Goal: Information Seeking & Learning: Learn about a topic

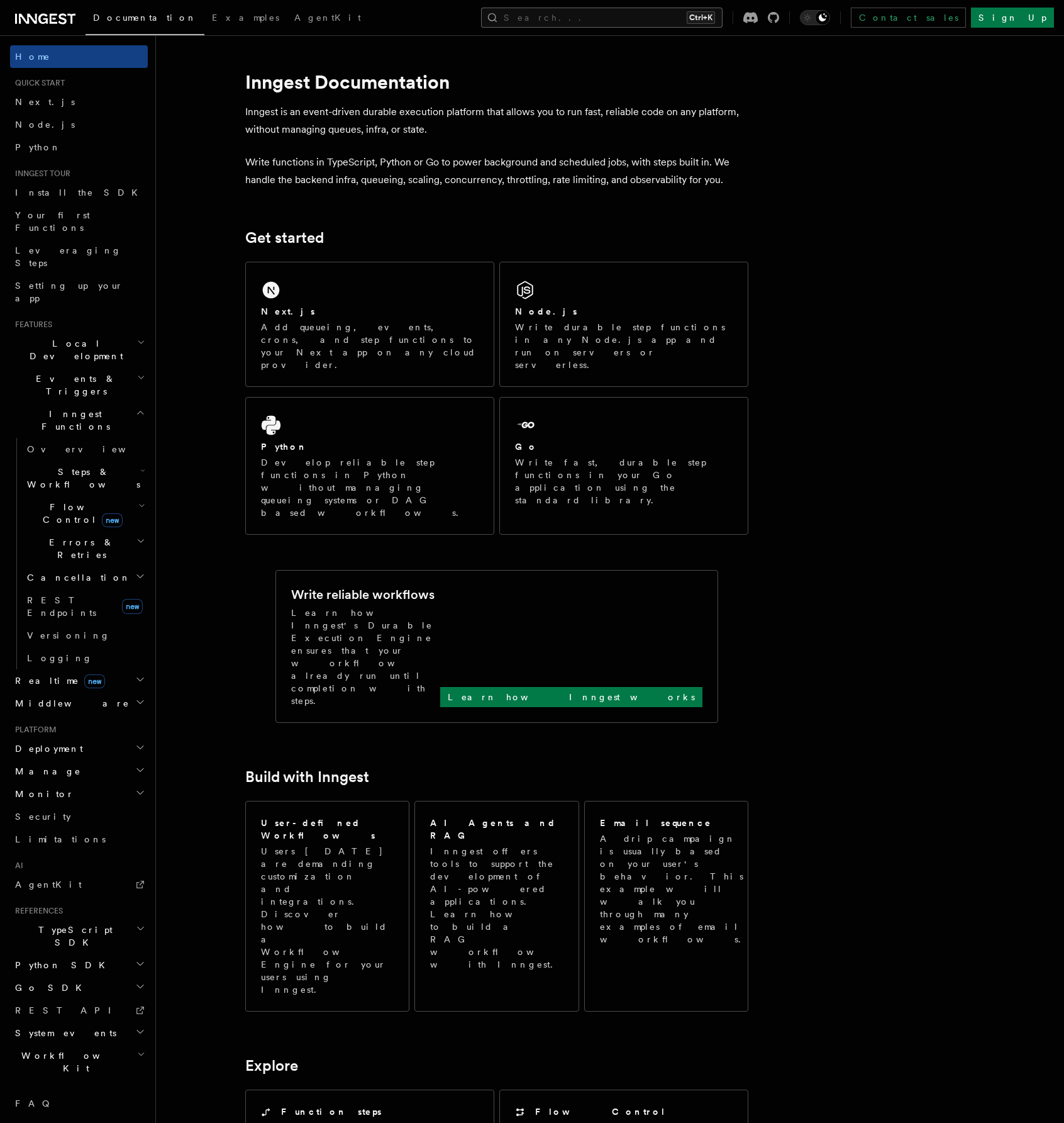
click at [623, 20] on button "Search... Ctrl+K" at bounding box center [601, 18] width 241 height 20
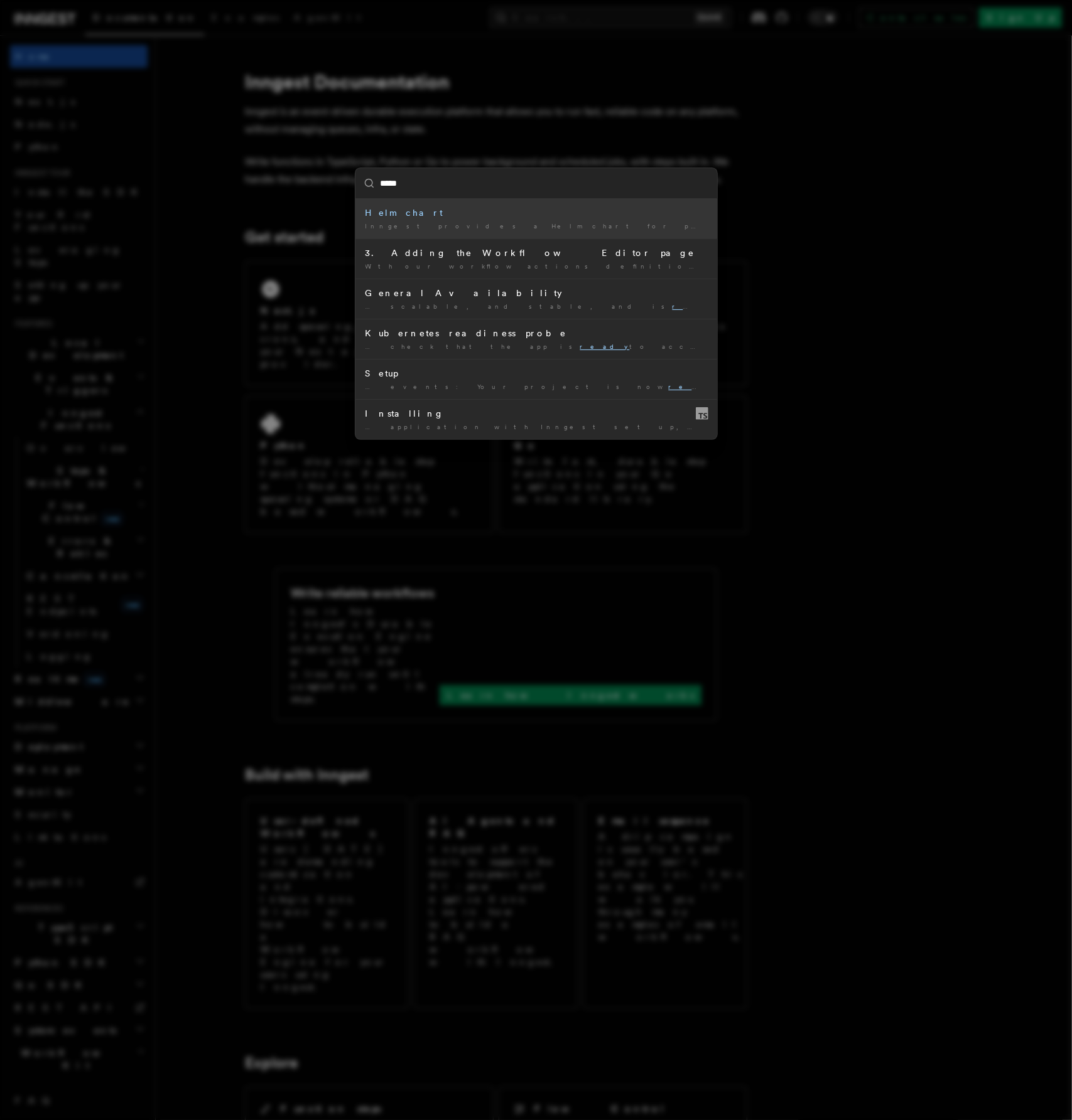
type input "*****"
click at [1047, 311] on div "***** Helm chart Inngest provides a Helm chart for production- ready Kubernetes…" at bounding box center [536, 560] width 1072 height 1120
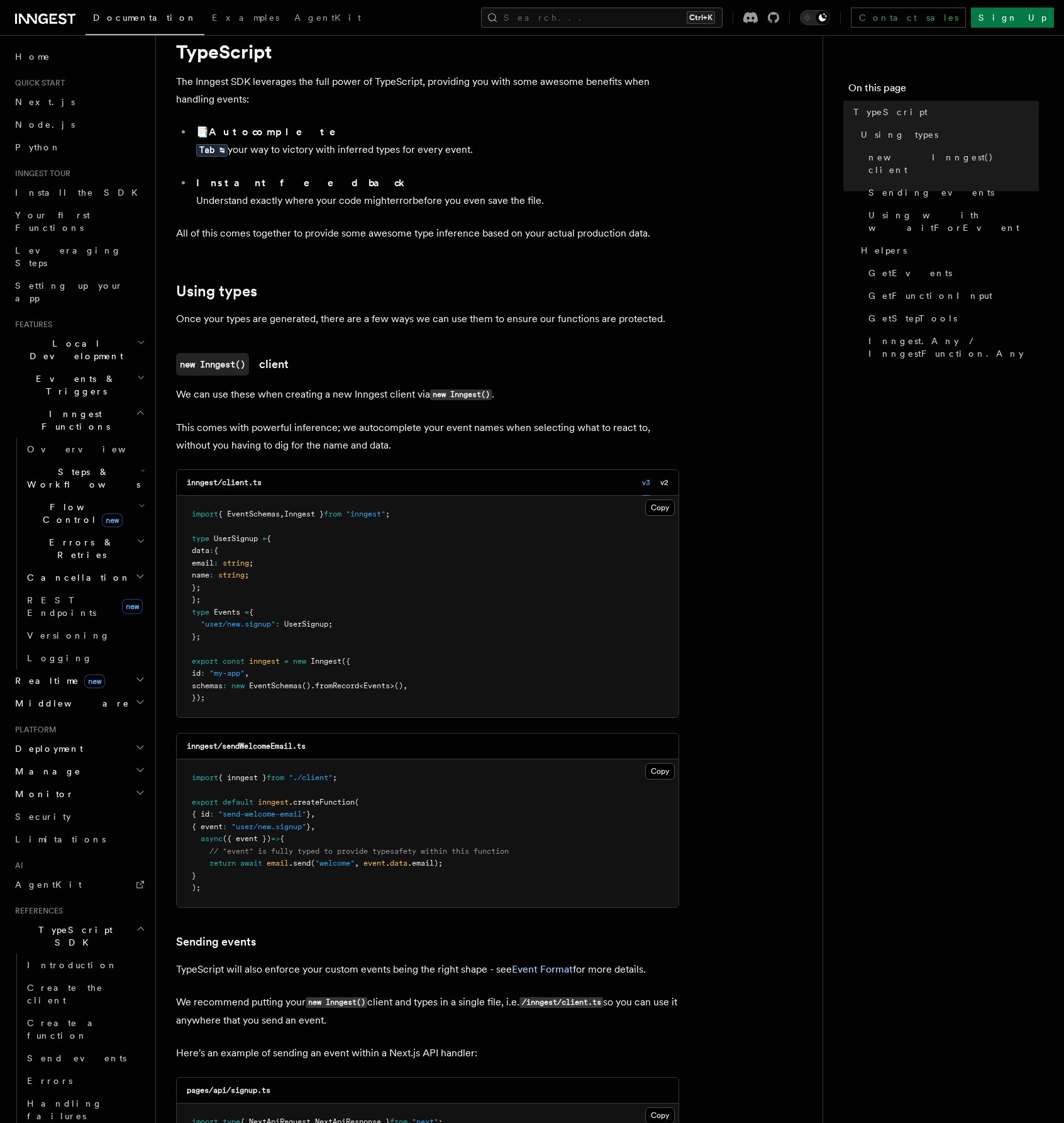
scroll to position [63, 0]
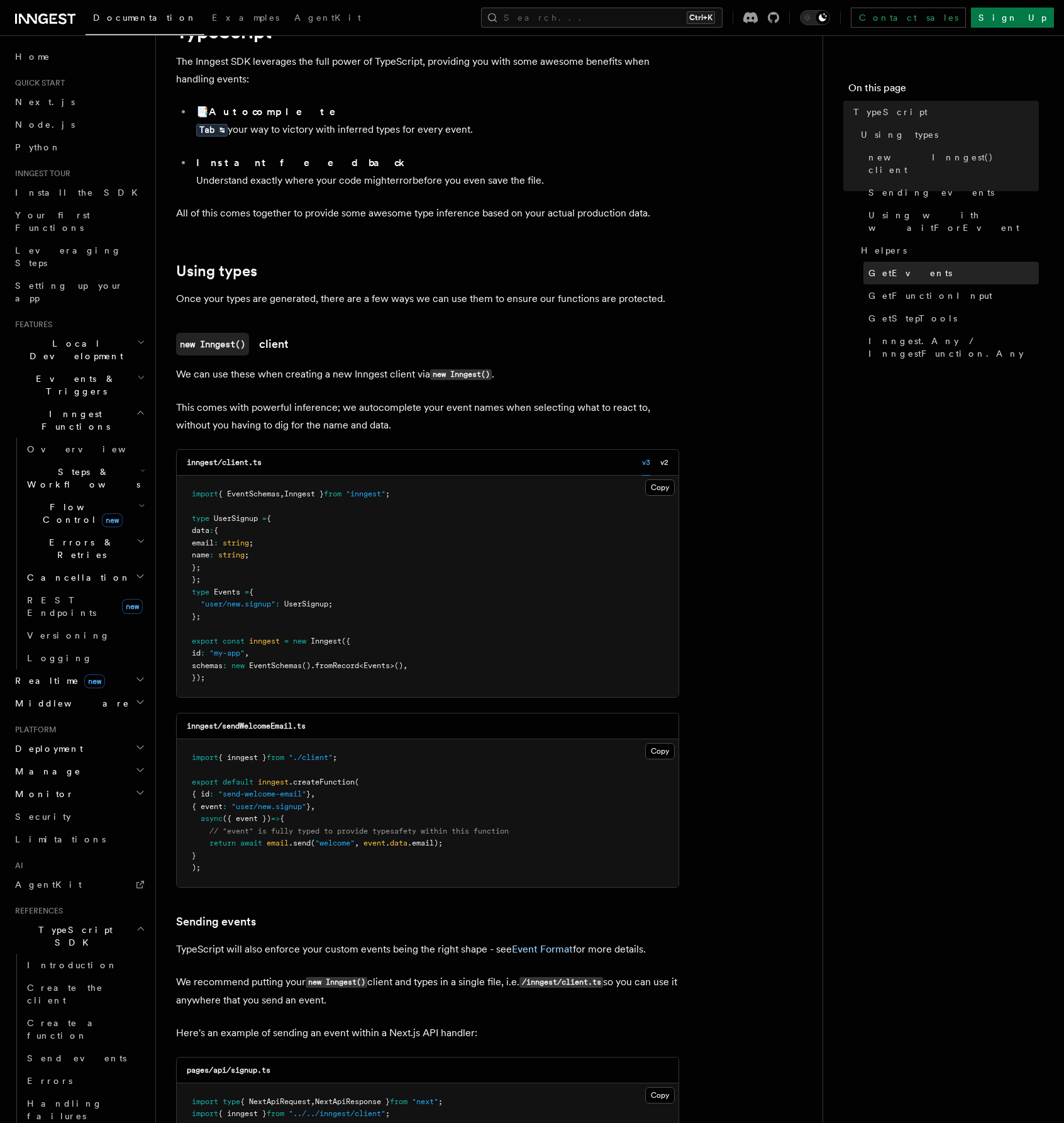
click at [892, 267] on span "GetEvents" at bounding box center [910, 273] width 84 height 12
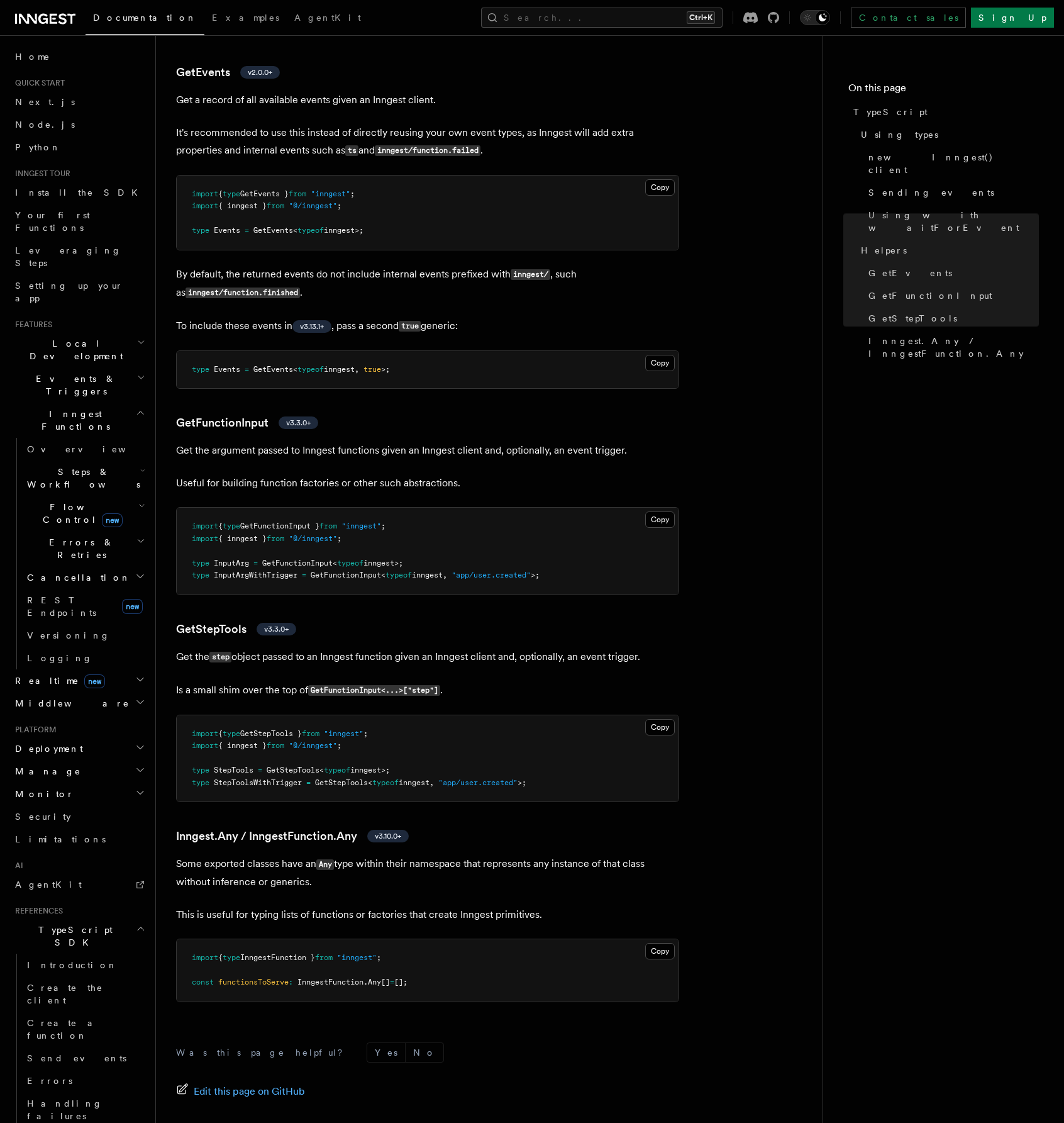
scroll to position [2344, 0]
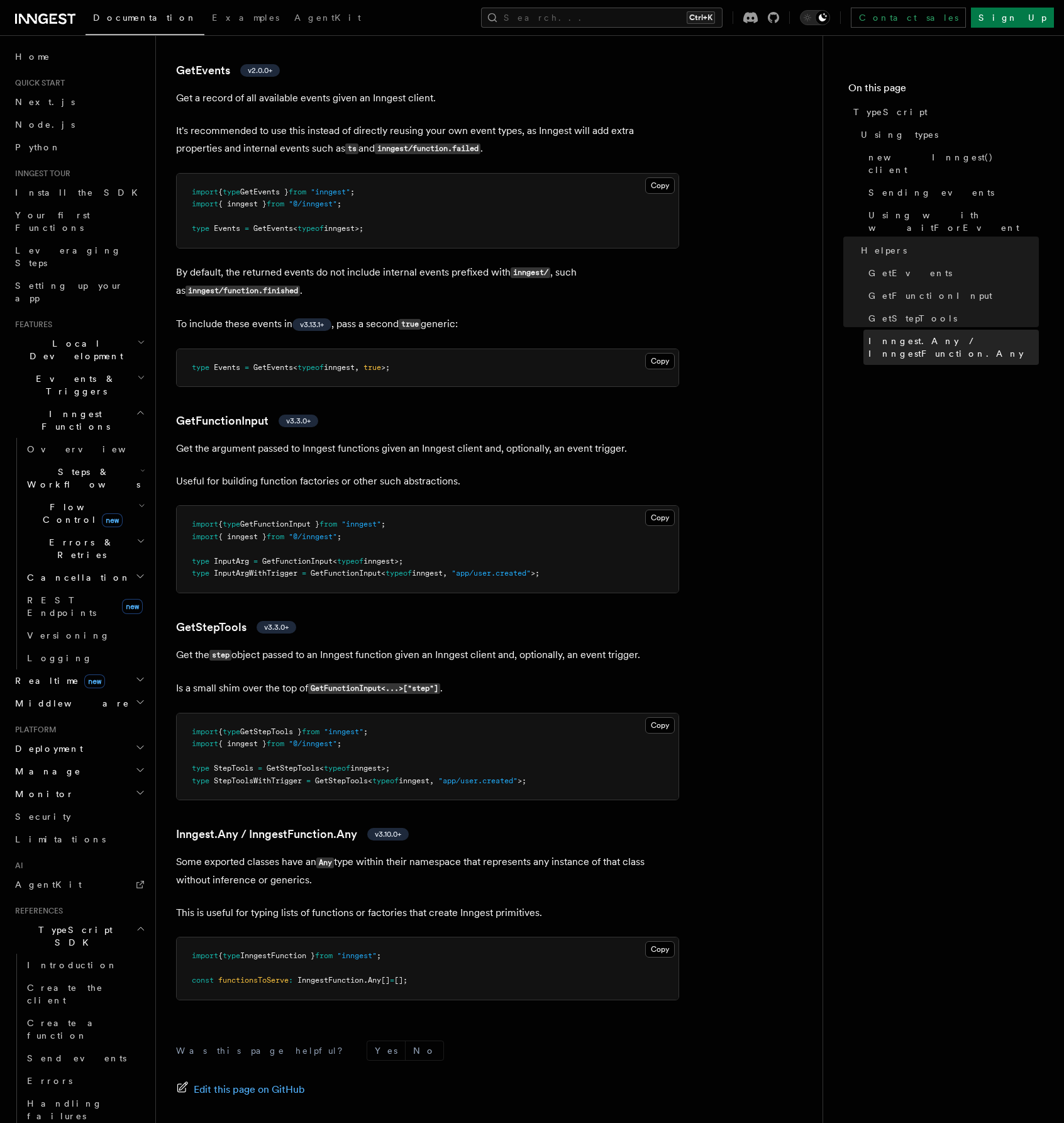
click at [938, 335] on span "Inngest.Any / InngestFunction.Any" at bounding box center [954, 348] width 170 height 25
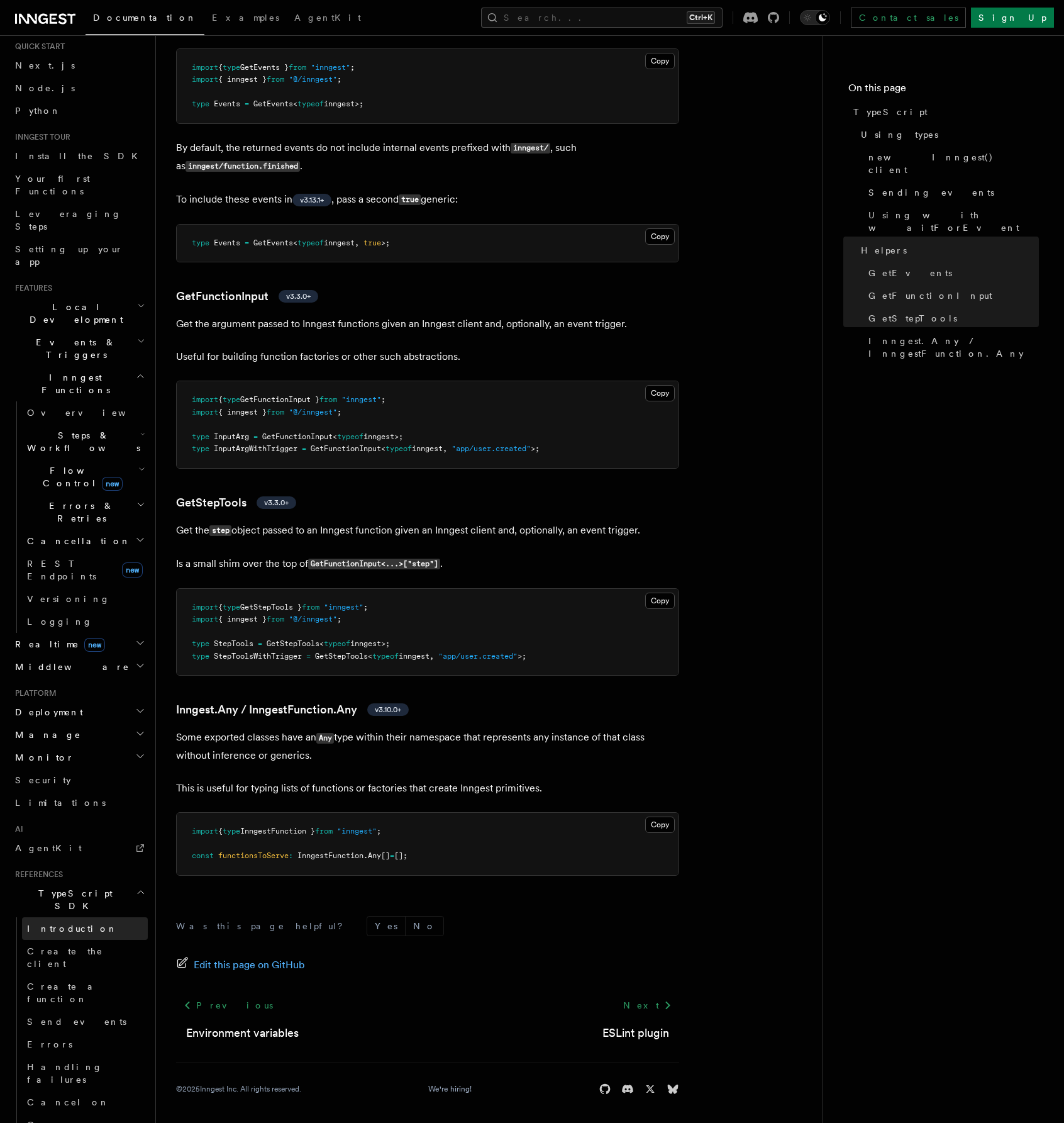
scroll to position [63, 0]
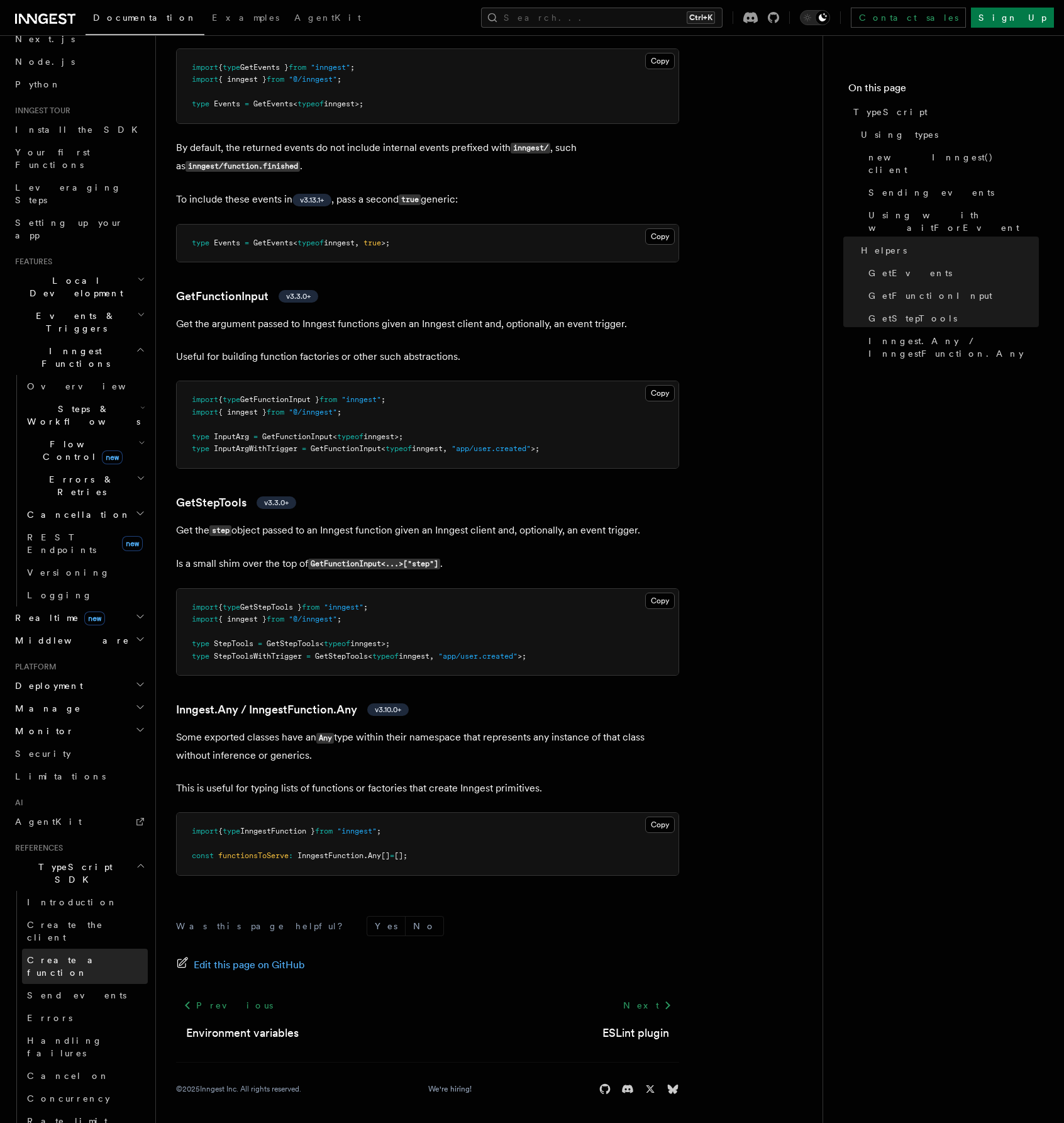
click at [68, 955] on span "Create a function" at bounding box center [65, 966] width 75 height 23
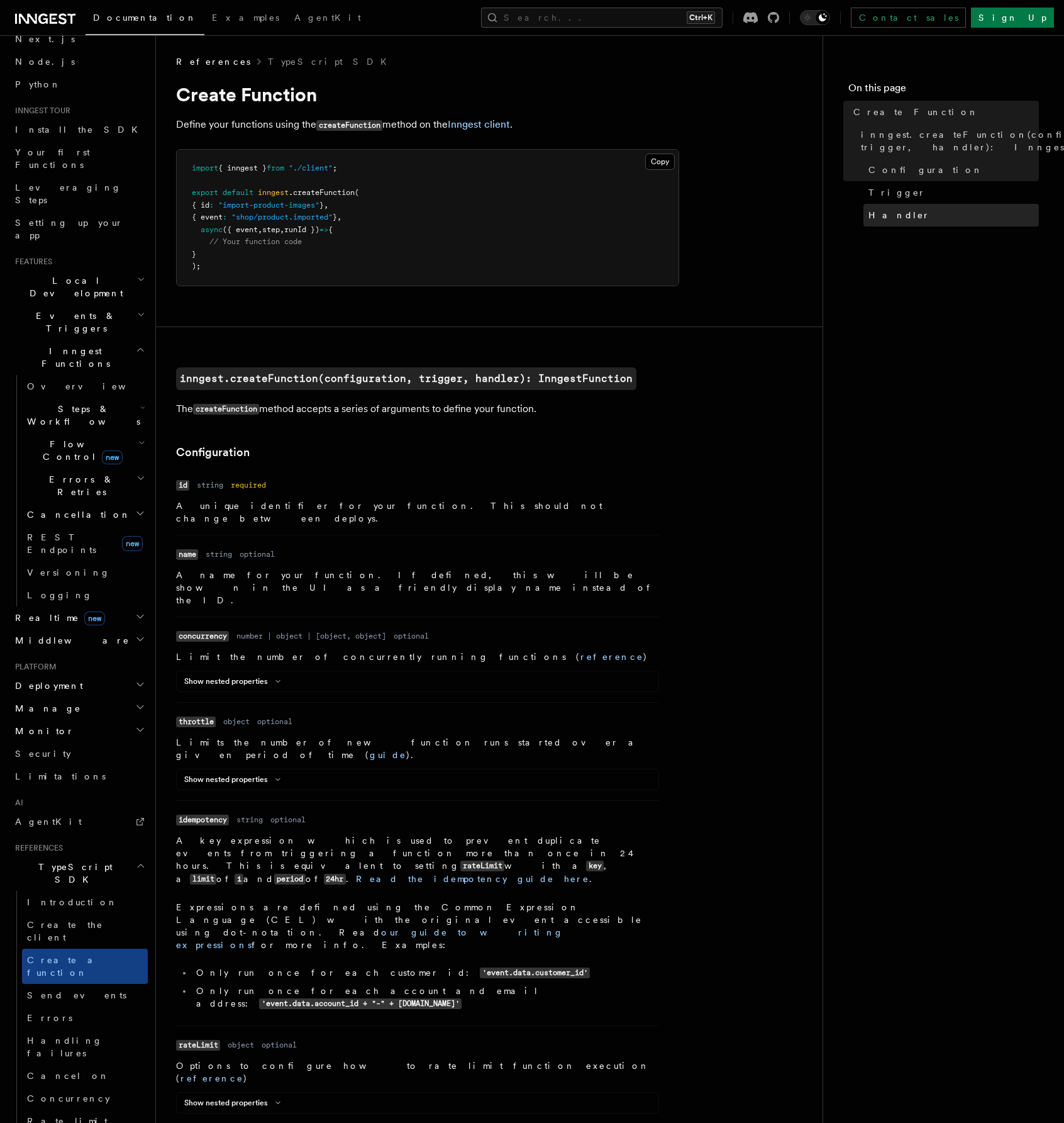
click at [899, 215] on span "Handler" at bounding box center [899, 216] width 62 height 12
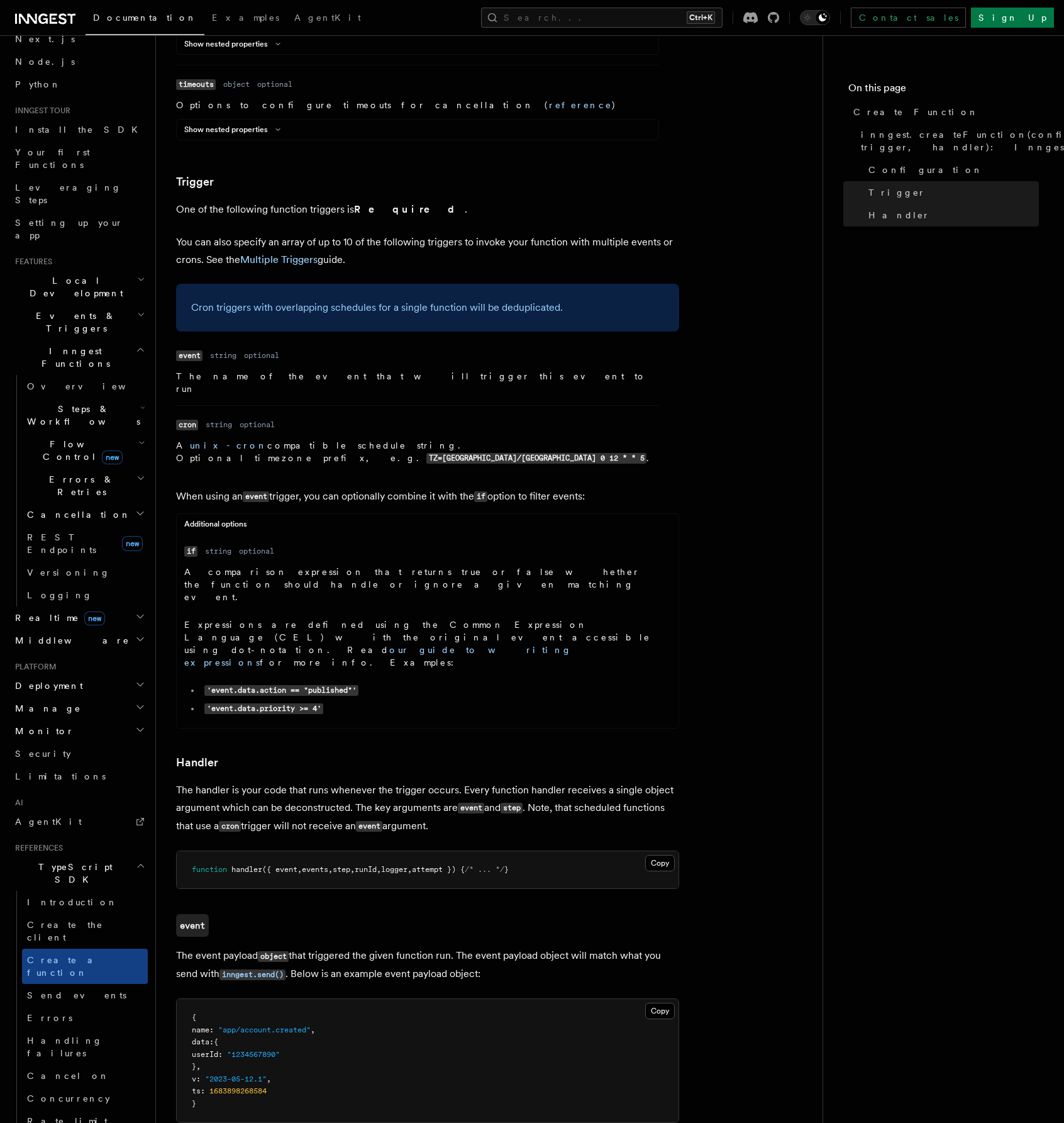
scroll to position [1574, 0]
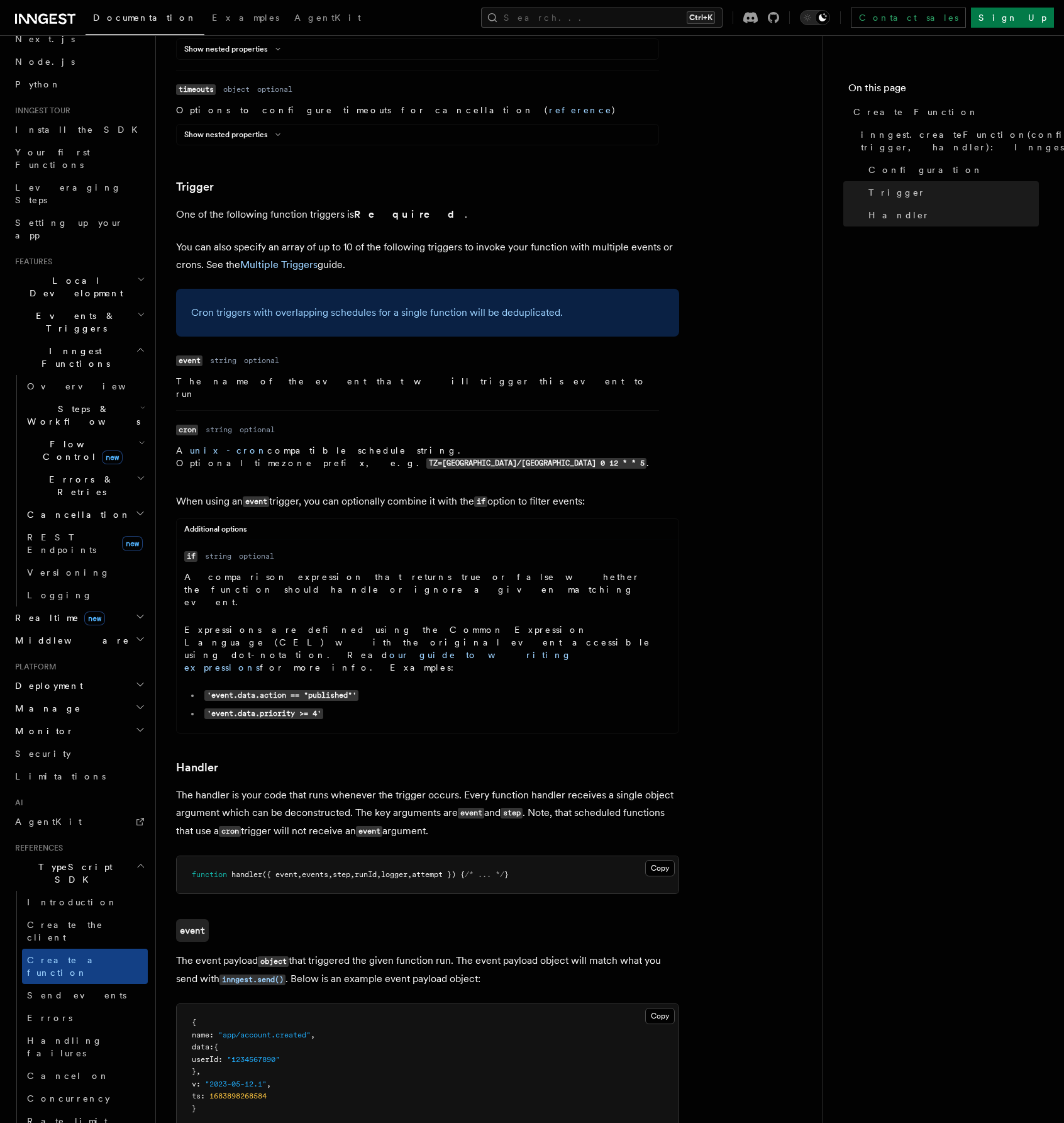
click at [808, 553] on main "References TypeScript SDK Create Function Define your functions using the creat…" at bounding box center [500, 304] width 646 height 3683
click at [87, 218] on span "Setting up your app" at bounding box center [69, 229] width 109 height 23
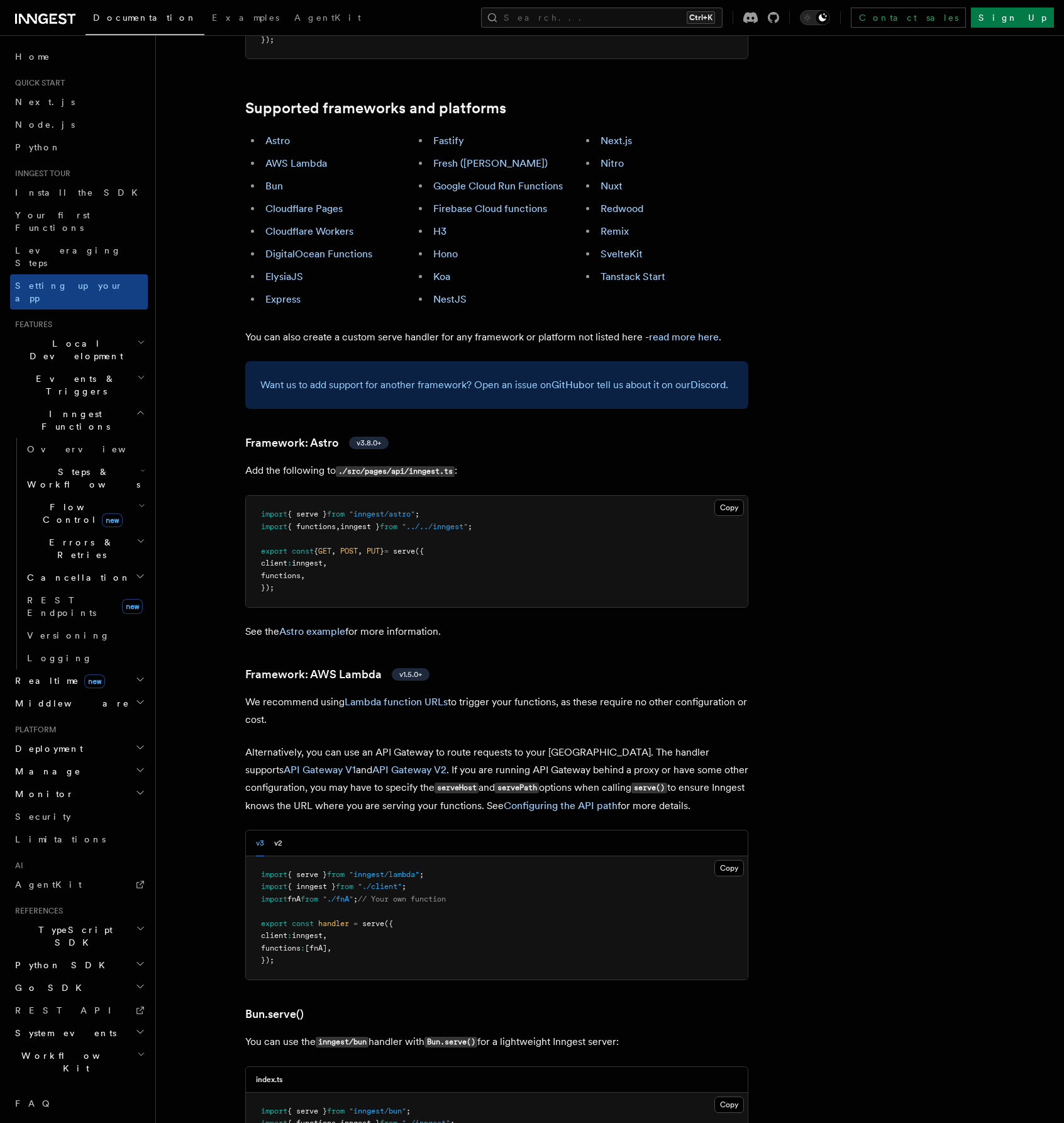
scroll to position [944, 0]
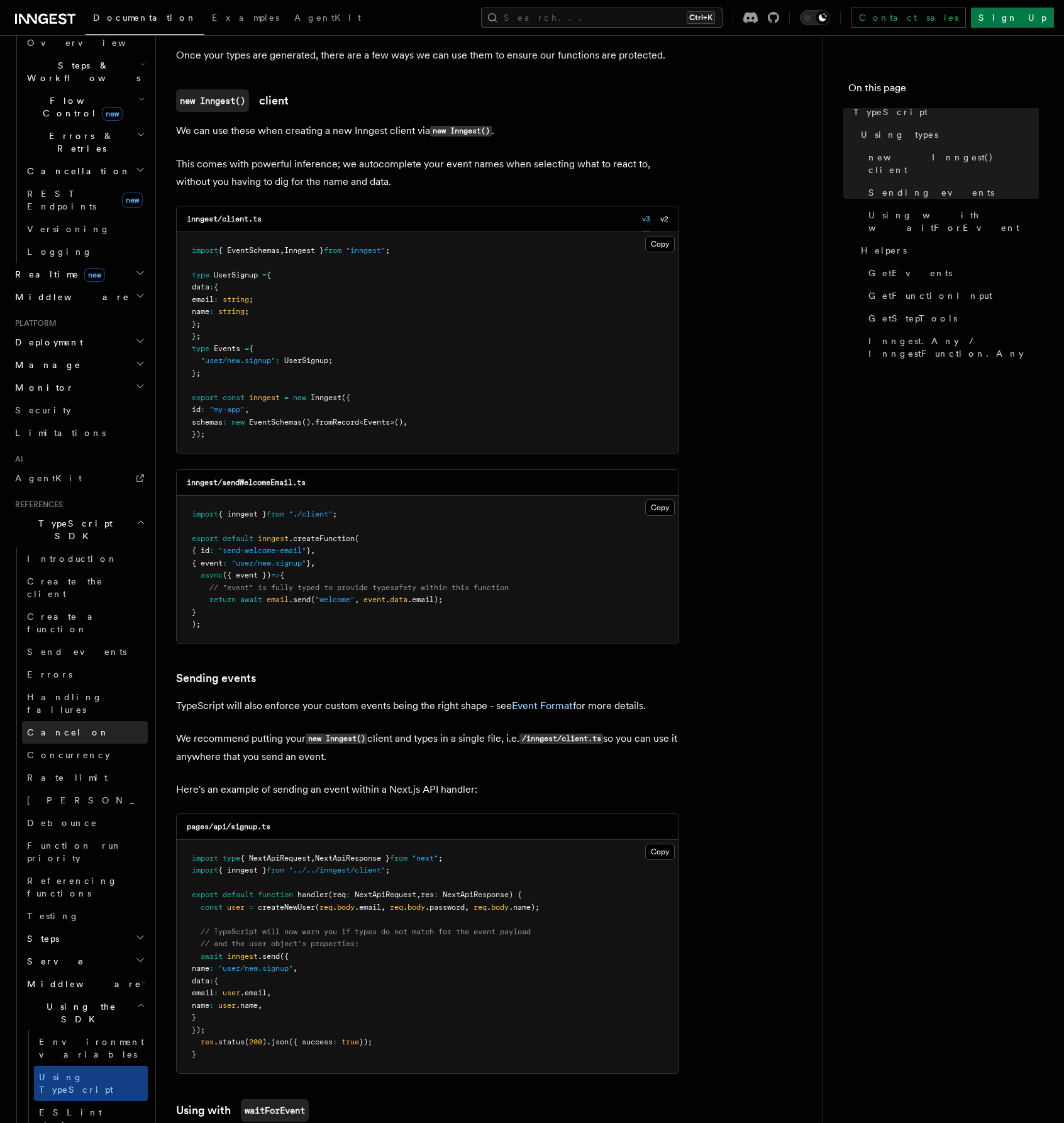
scroll to position [315, 0]
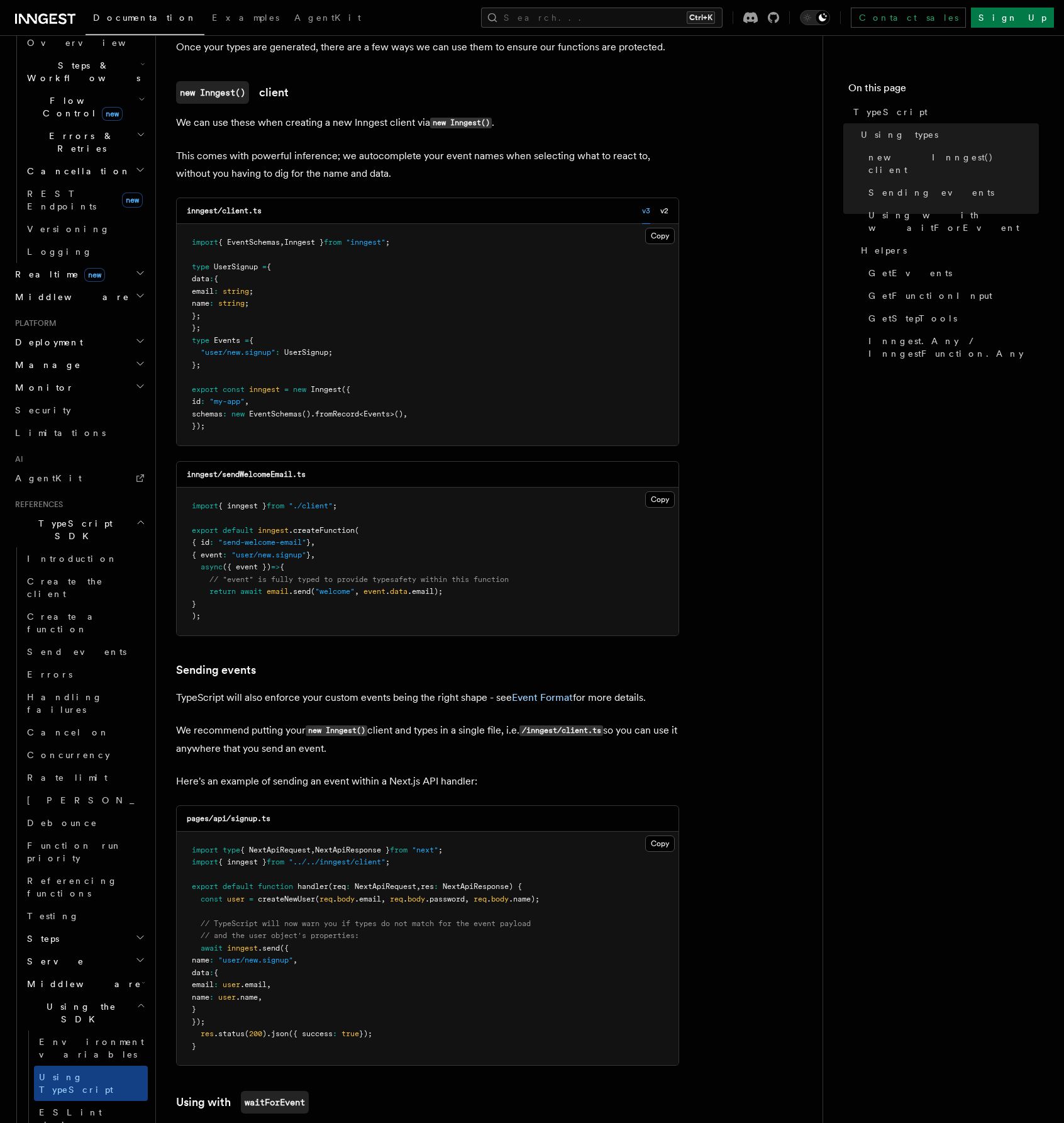
click at [84, 950] on h2 "Serve" at bounding box center [84, 961] width 126 height 23
click at [82, 979] on span "Configuration" at bounding box center [96, 984] width 115 height 10
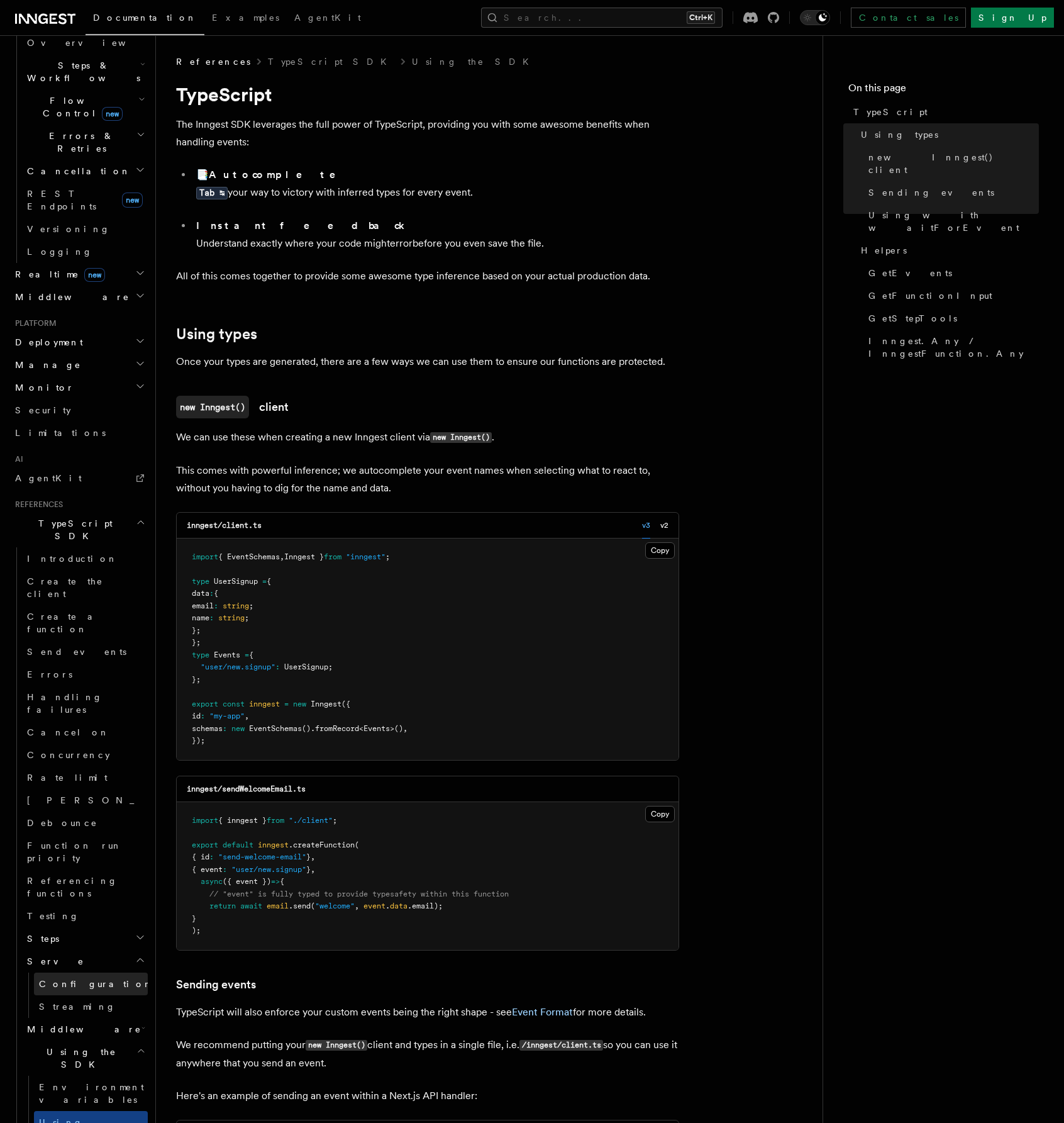
scroll to position [362, 0]
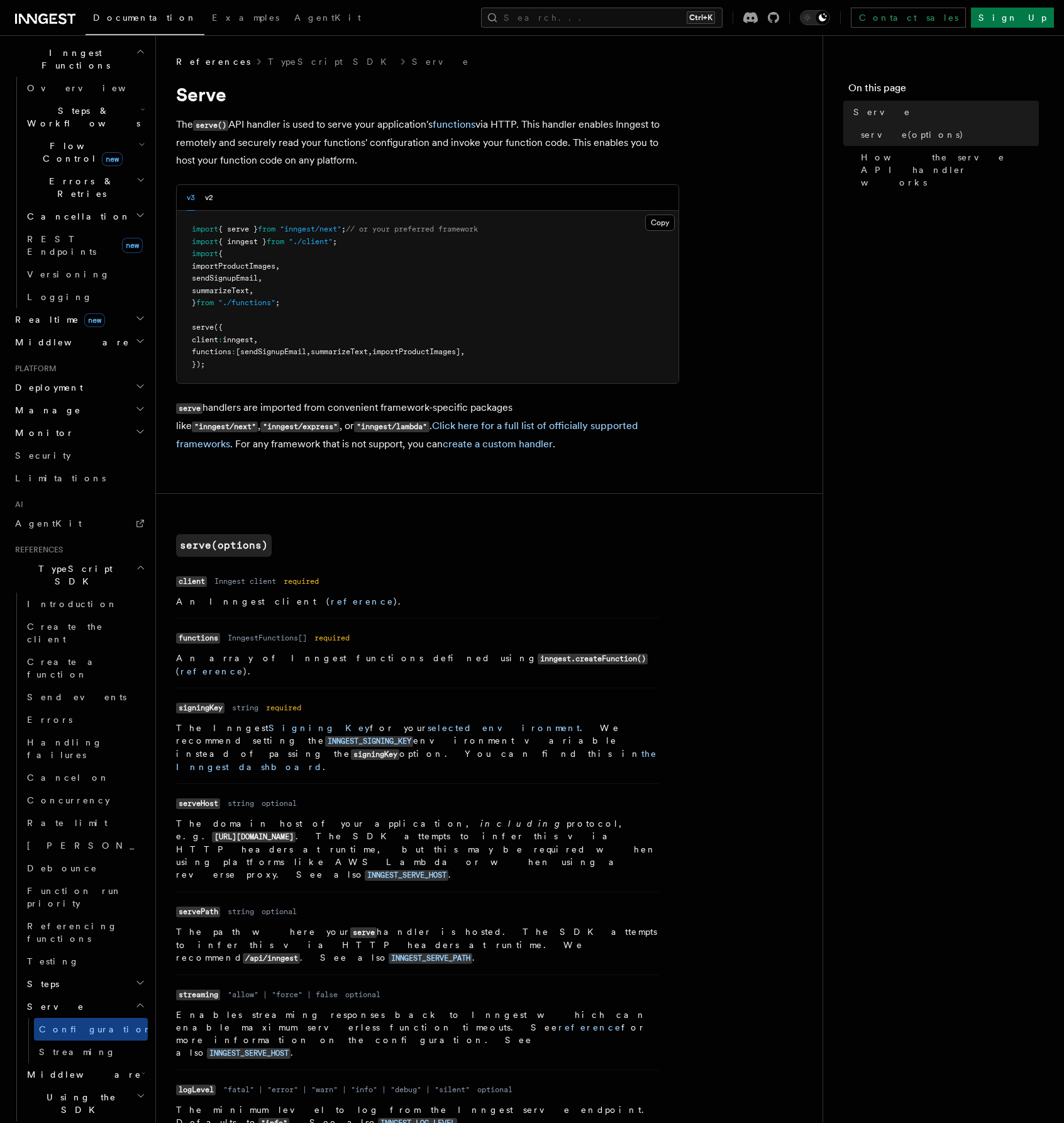
drag, startPoint x: 666, startPoint y: 519, endPoint x: 659, endPoint y: 533, distance: 15.7
click at [666, 519] on article "References TypeScript SDK Serve Serve The serve() API handler is used to serve …" at bounding box center [489, 988] width 627 height 1865
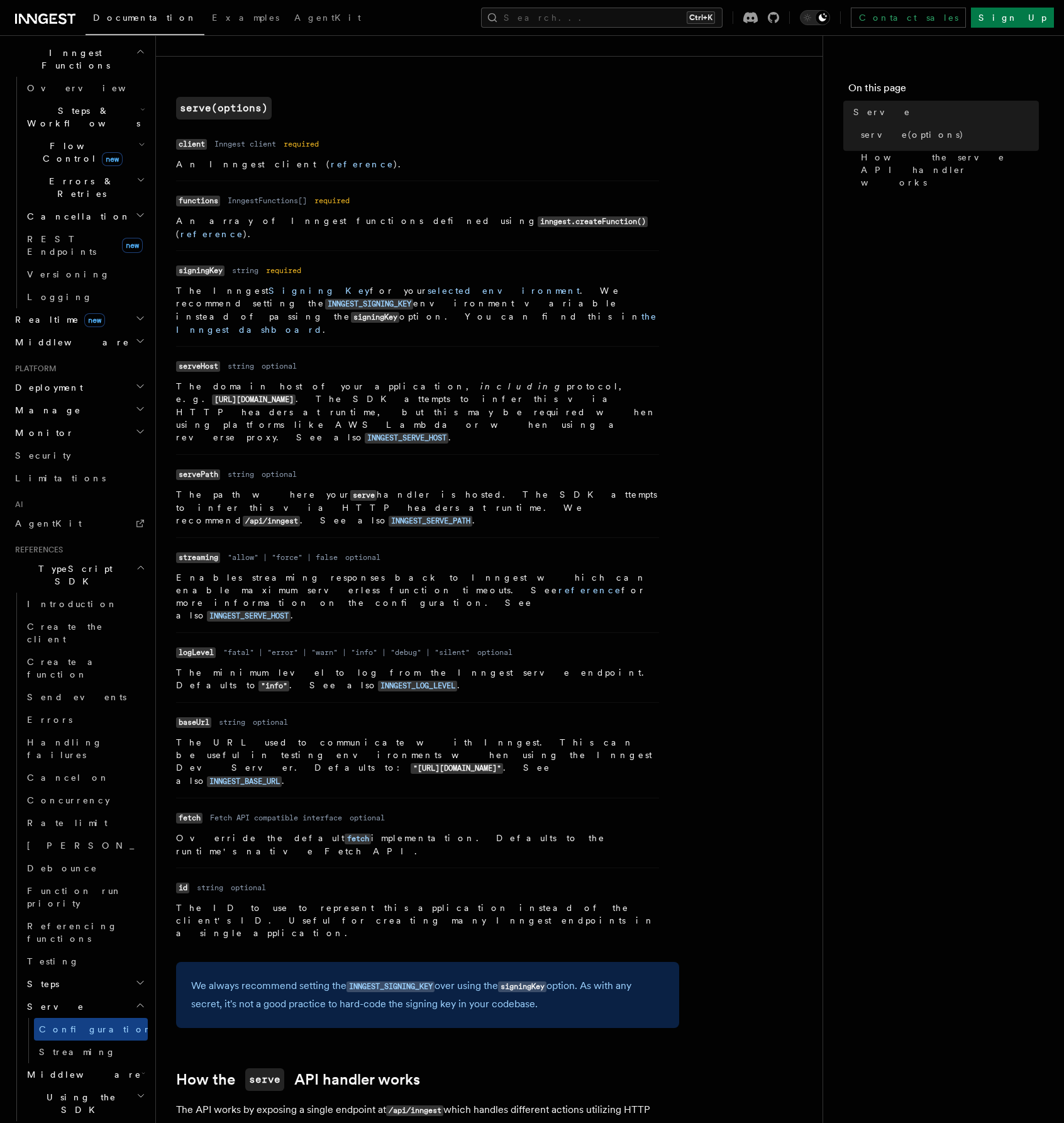
scroll to position [440, 0]
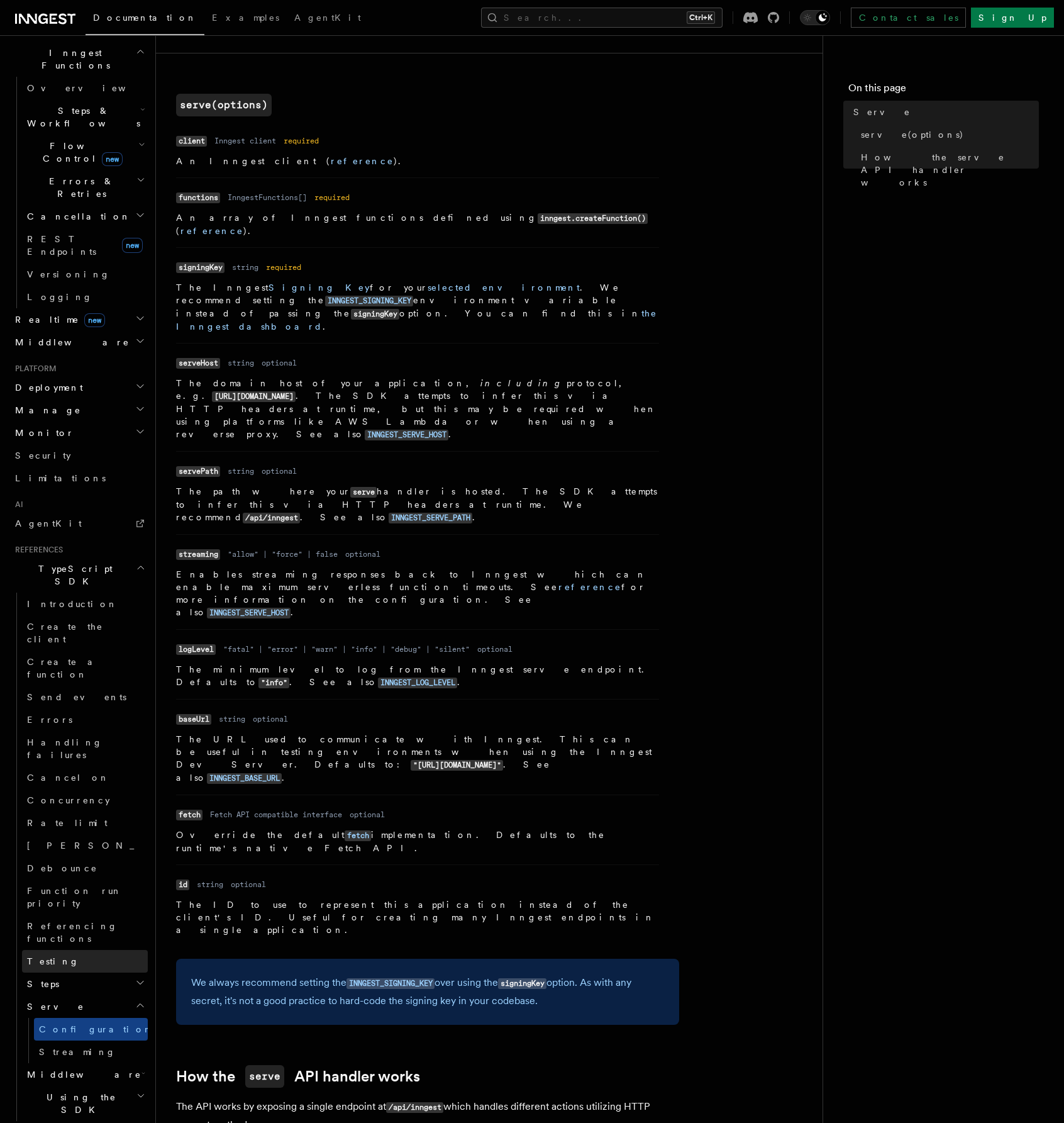
click at [57, 950] on link "Testing" at bounding box center [84, 961] width 126 height 23
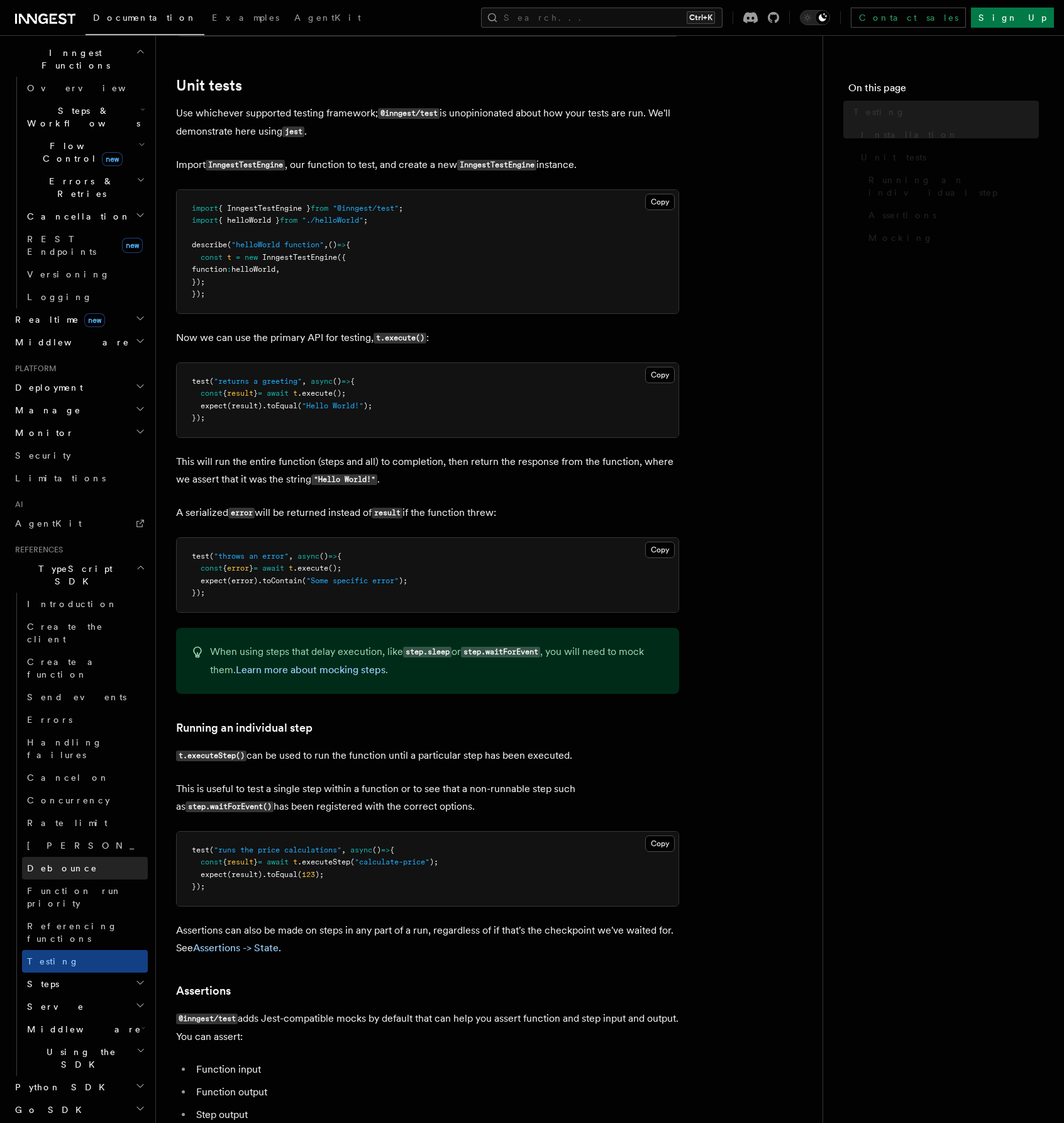
scroll to position [316, 0]
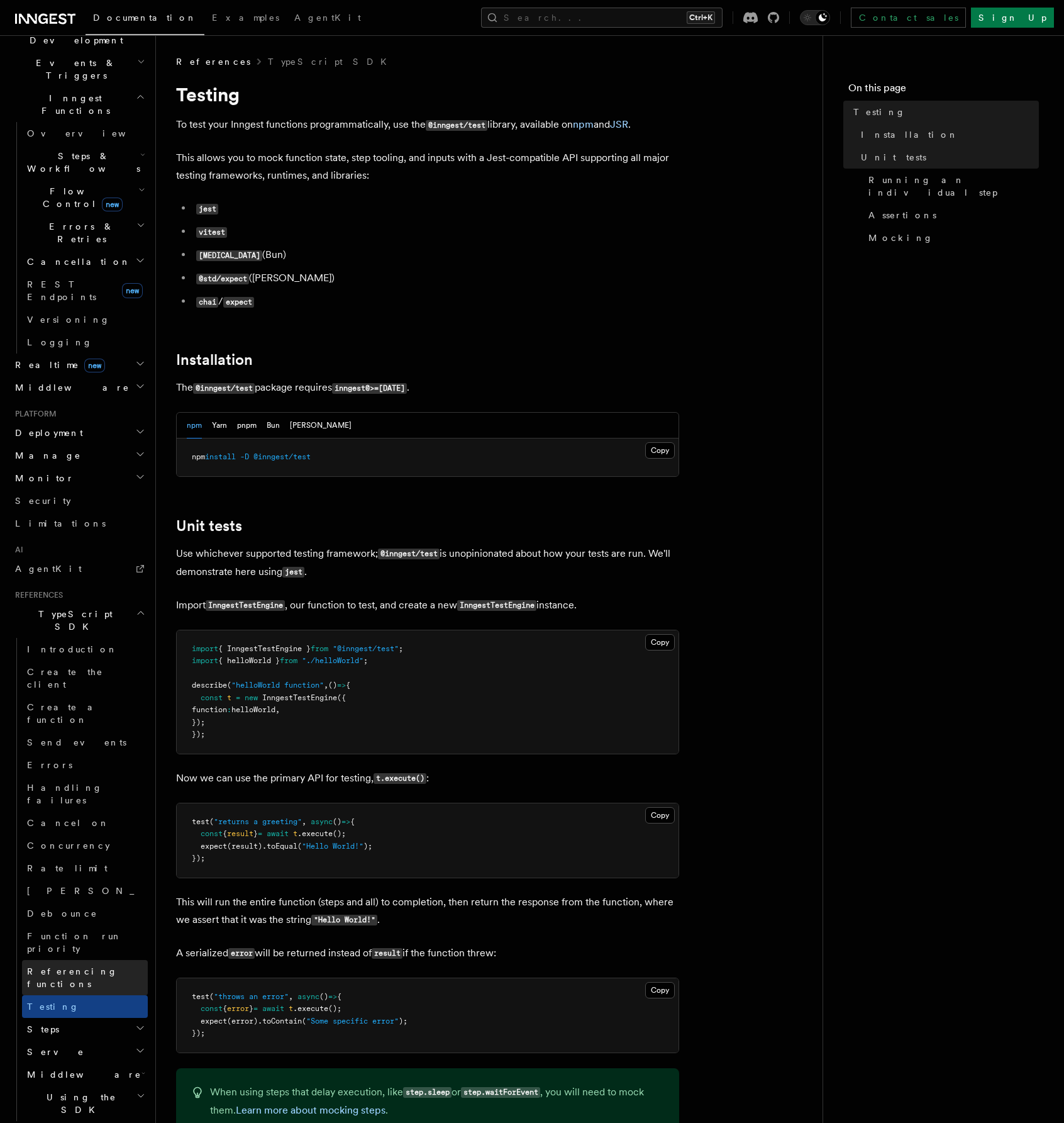
click at [63, 965] on span "Referencing functions" at bounding box center [87, 978] width 121 height 25
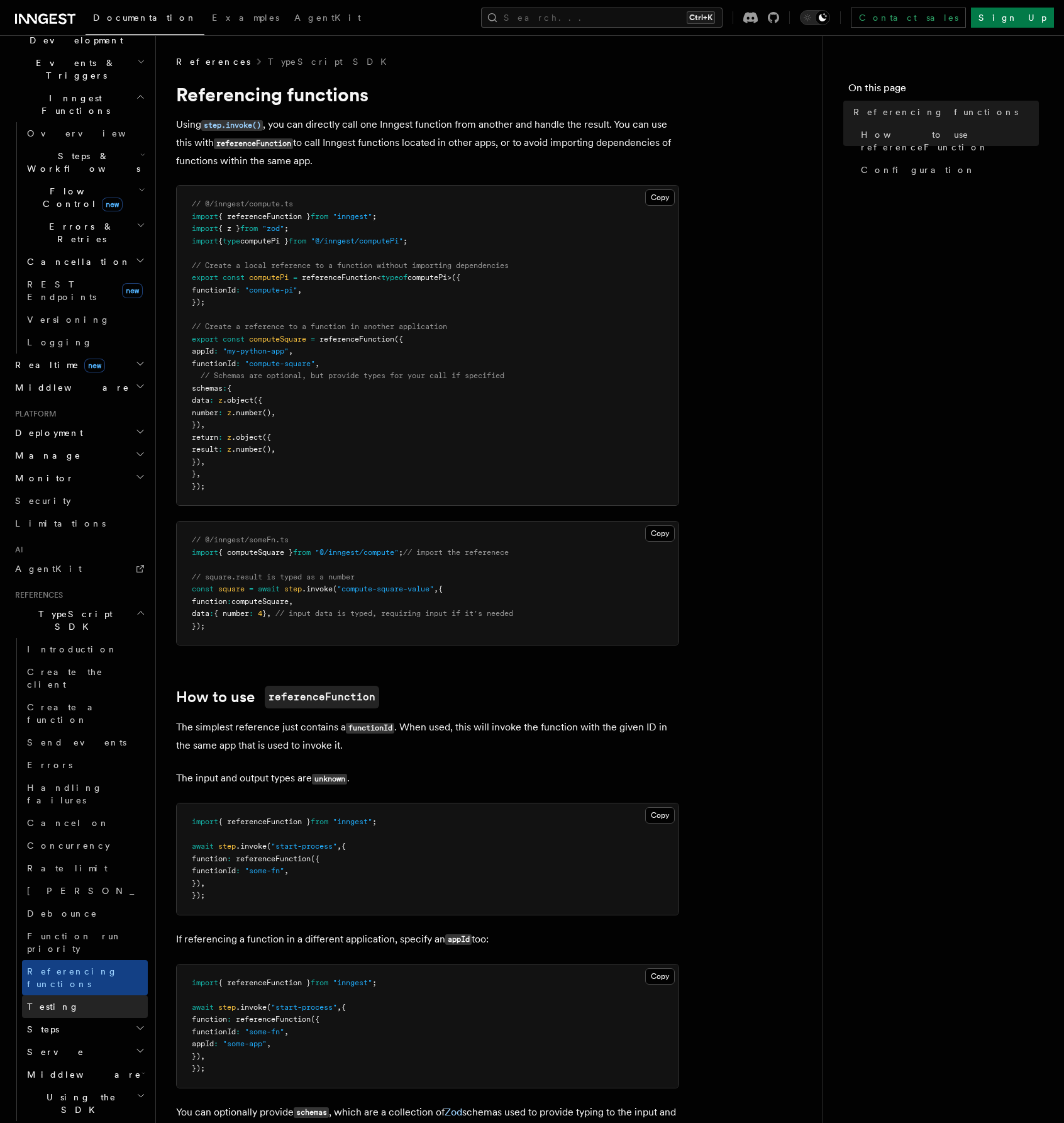
click at [85, 996] on link "Testing" at bounding box center [84, 1007] width 126 height 23
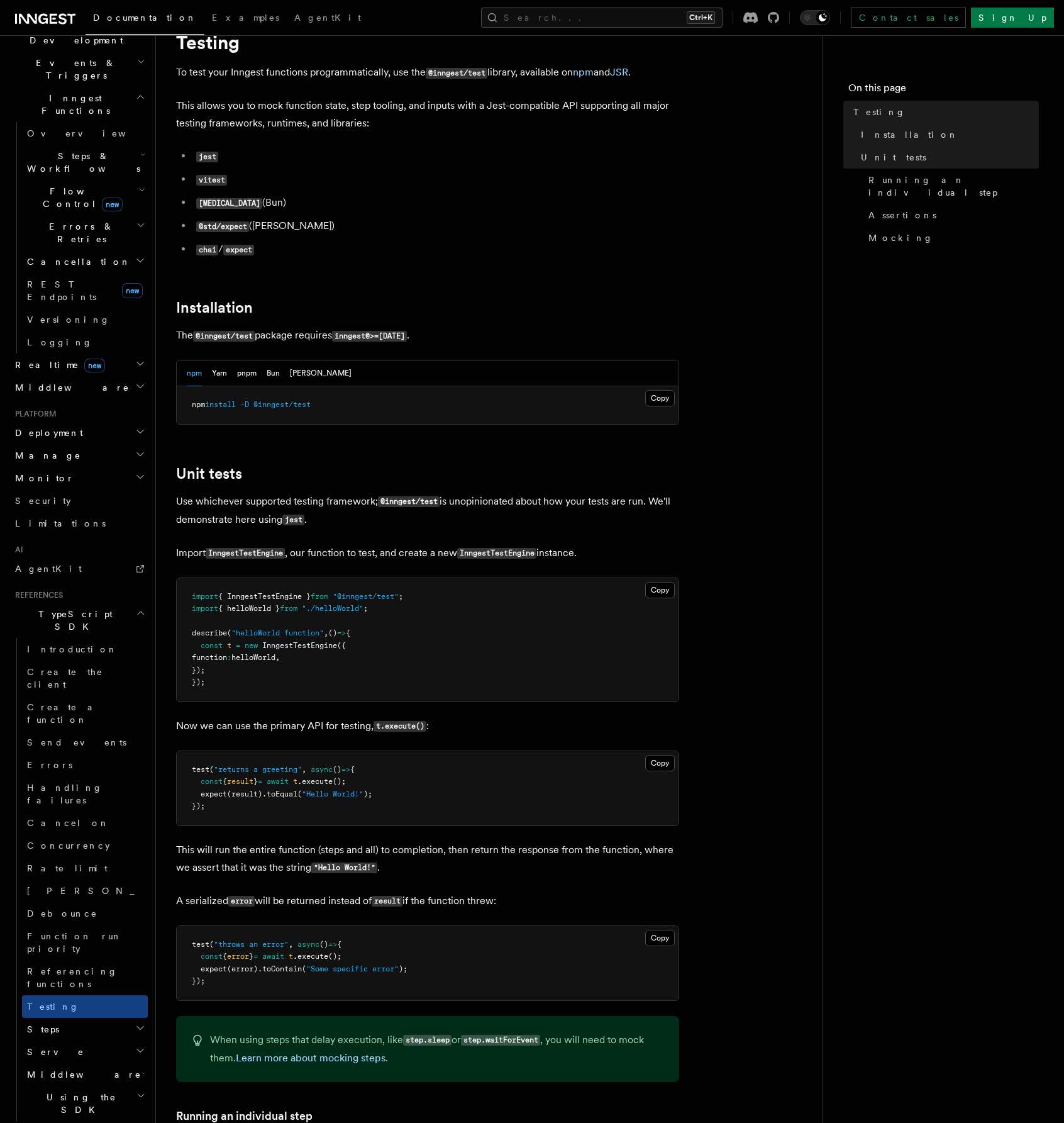
scroll to position [126, 0]
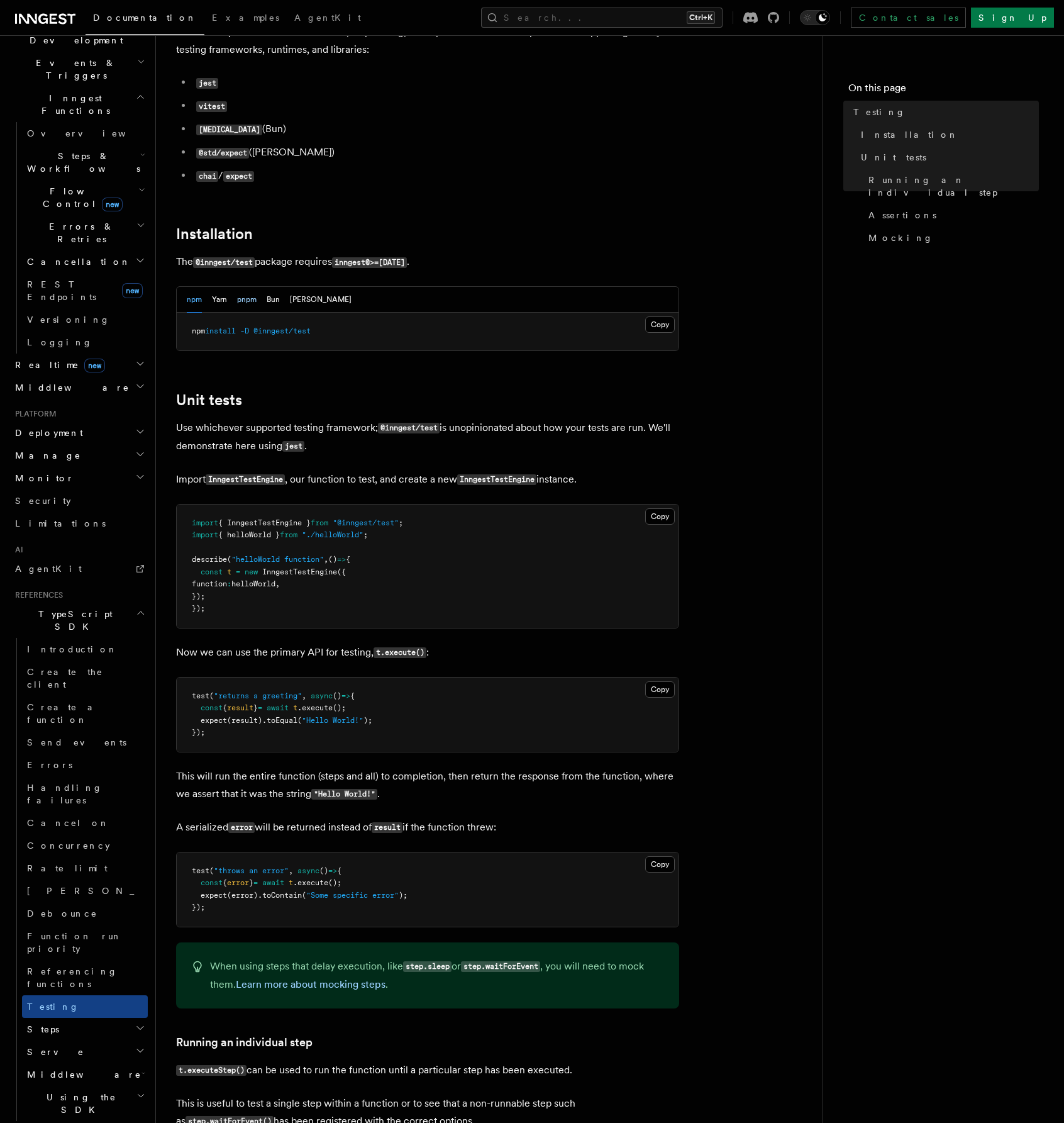
click at [252, 298] on button "pnpm" at bounding box center [247, 299] width 20 height 26
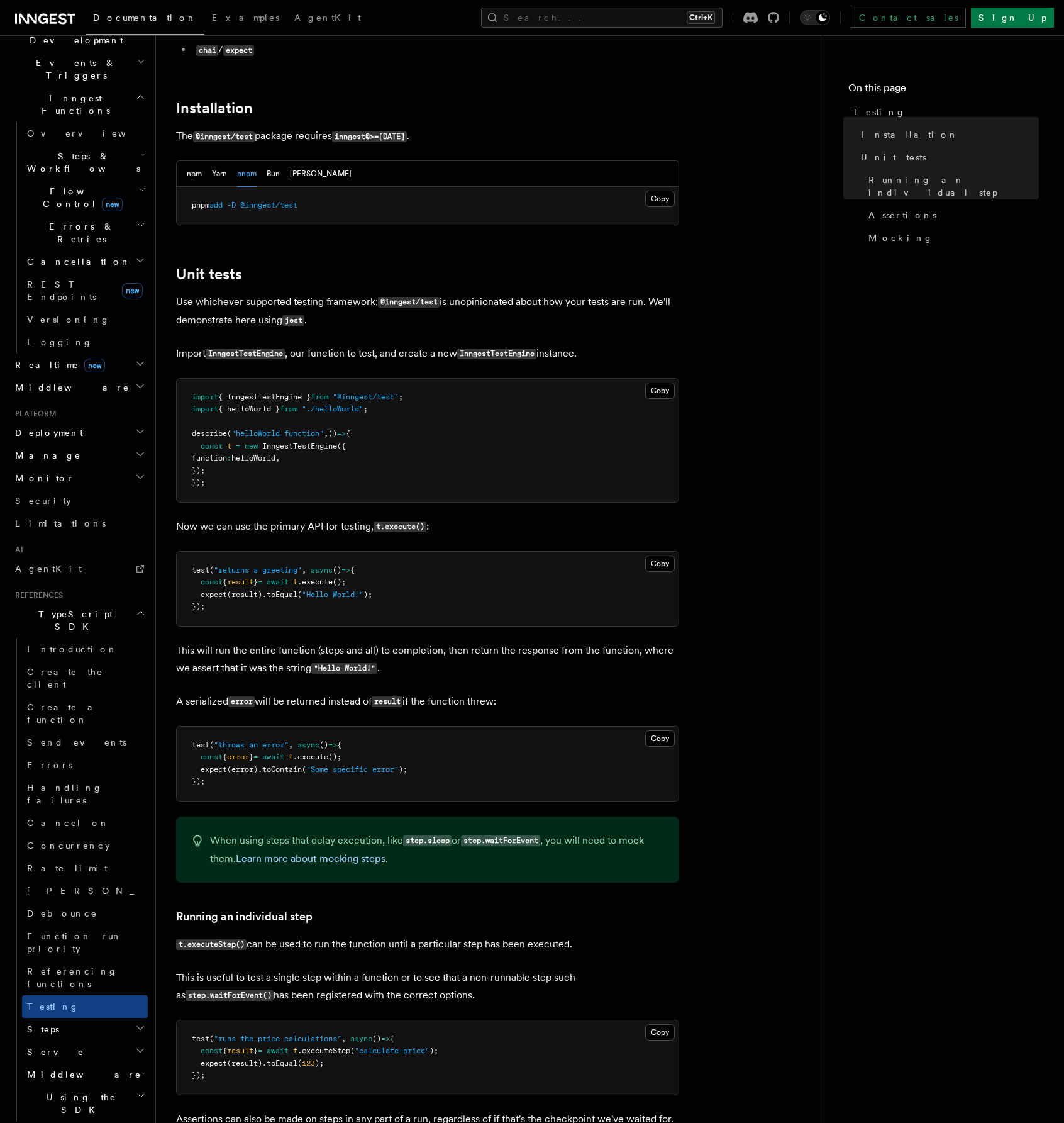
scroll to position [0, 0]
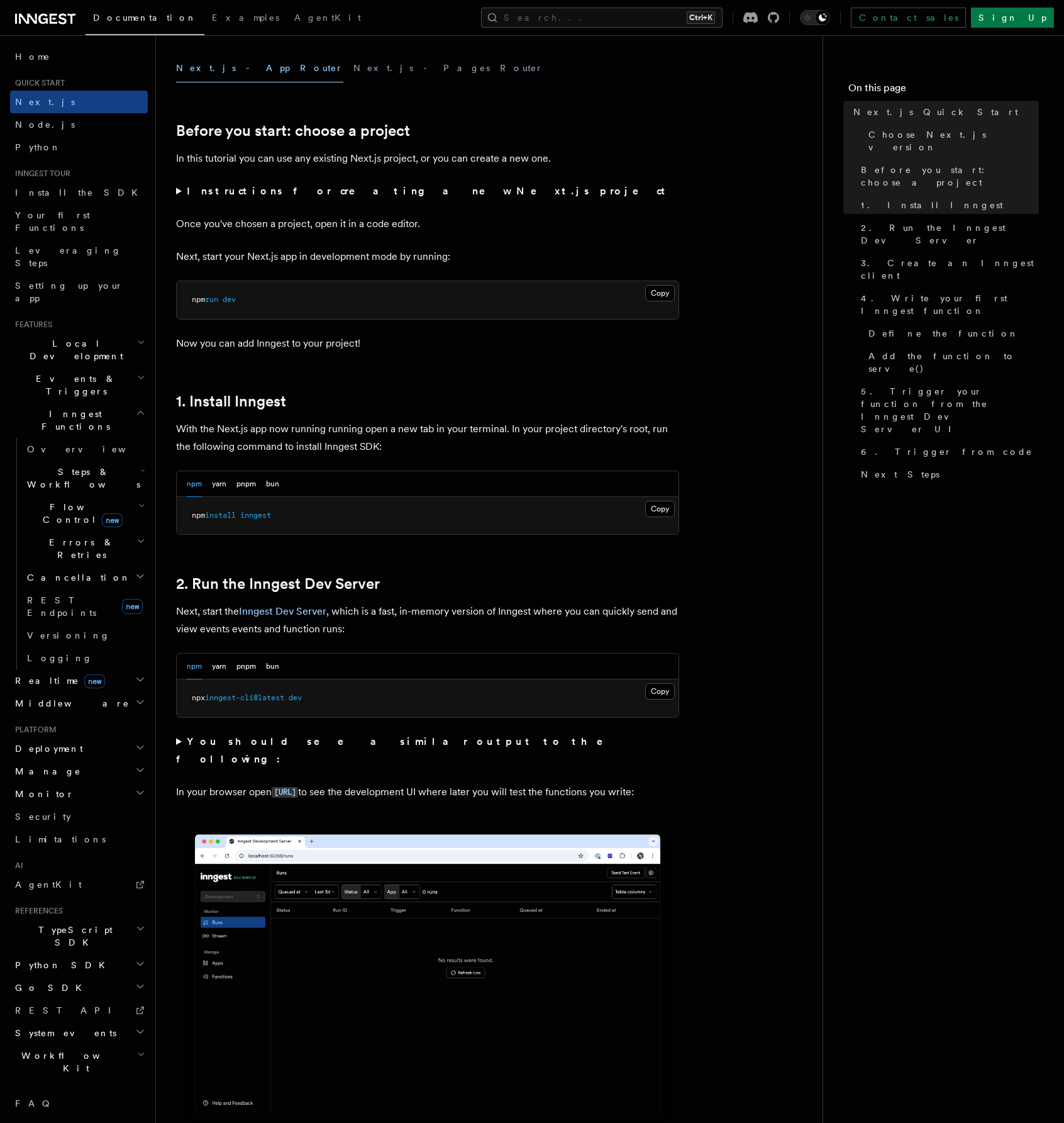
scroll to position [377, 0]
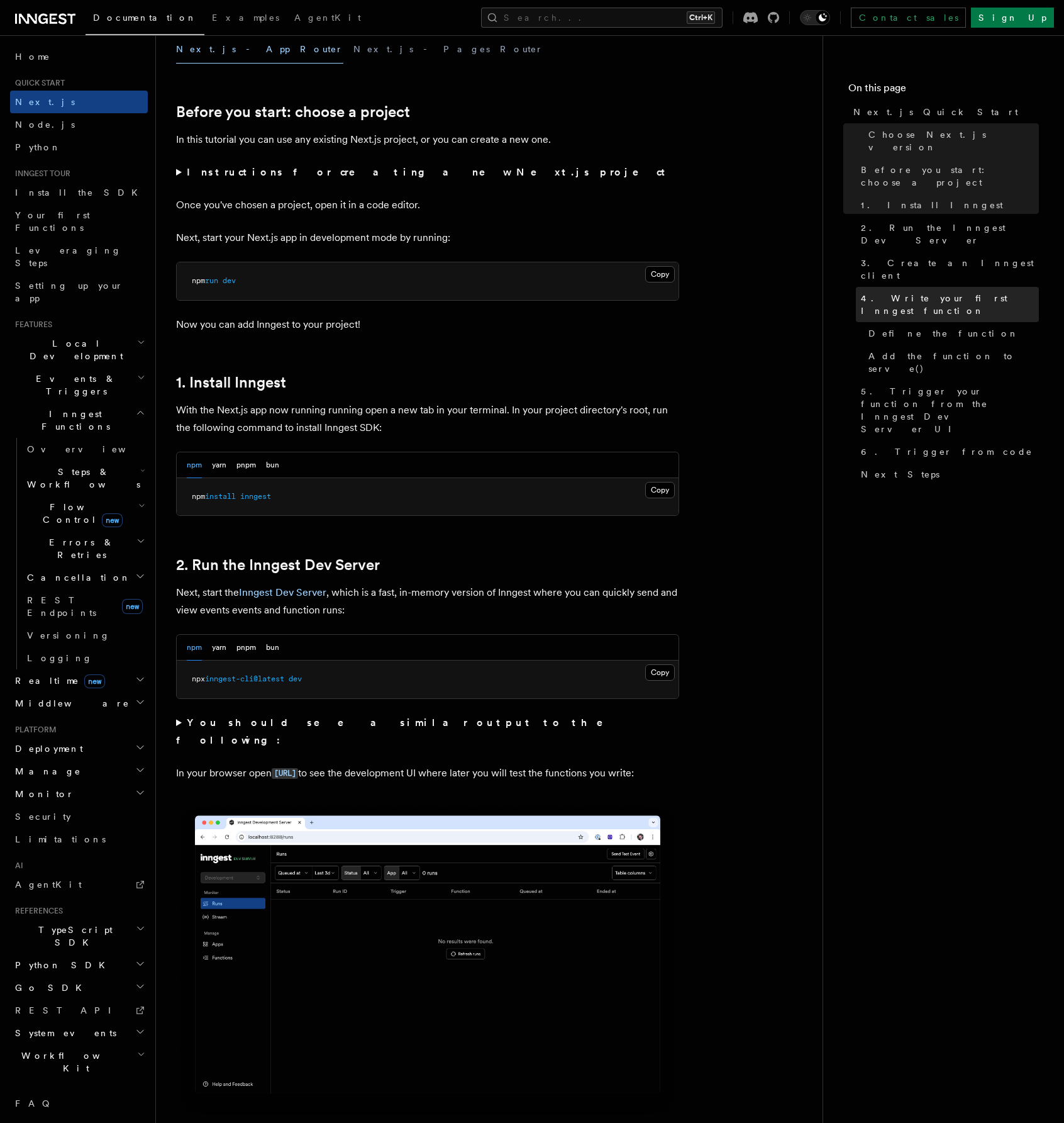
click at [917, 292] on span "4. Write your first Inngest function" at bounding box center [950, 305] width 178 height 25
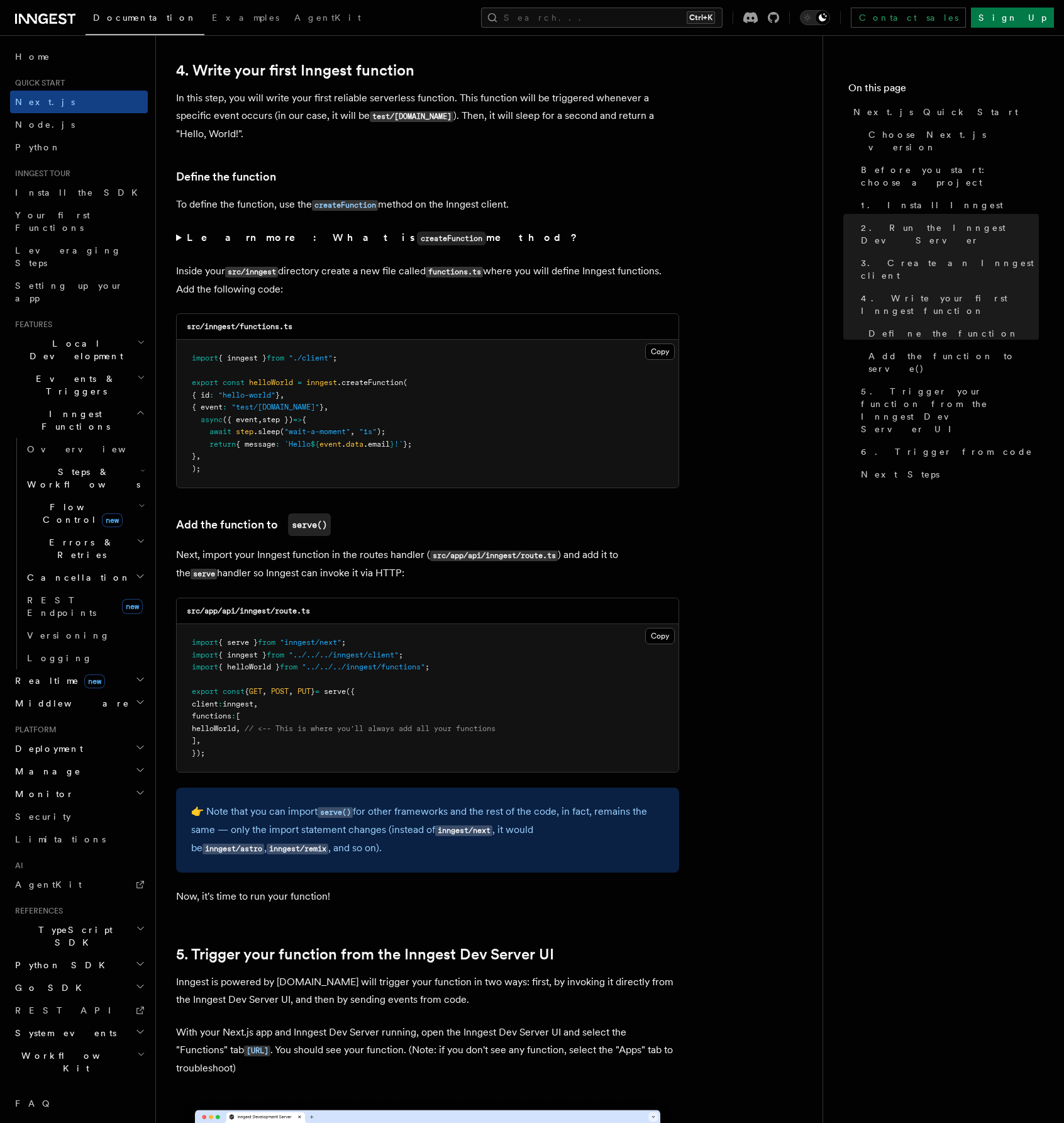
scroll to position [2021, 0]
